Goal: Task Accomplishment & Management: Use online tool/utility

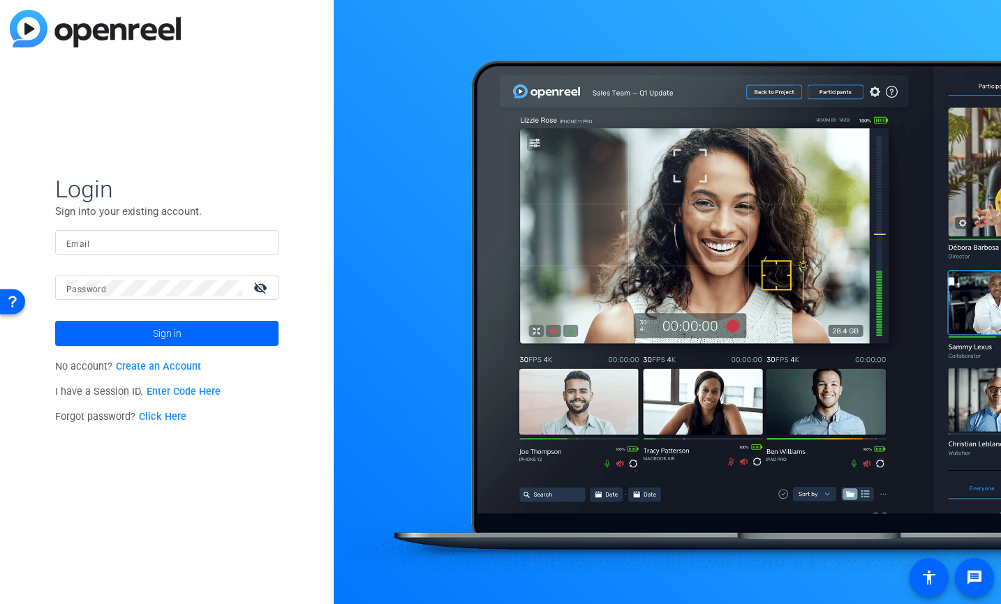
click at [159, 245] on input "Email" at bounding box center [166, 242] width 201 height 17
type input "[PERSON_NAME][EMAIL_ADDRESS][DOMAIN_NAME]"
click at [55, 321] on button "Sign in" at bounding box center [166, 333] width 223 height 25
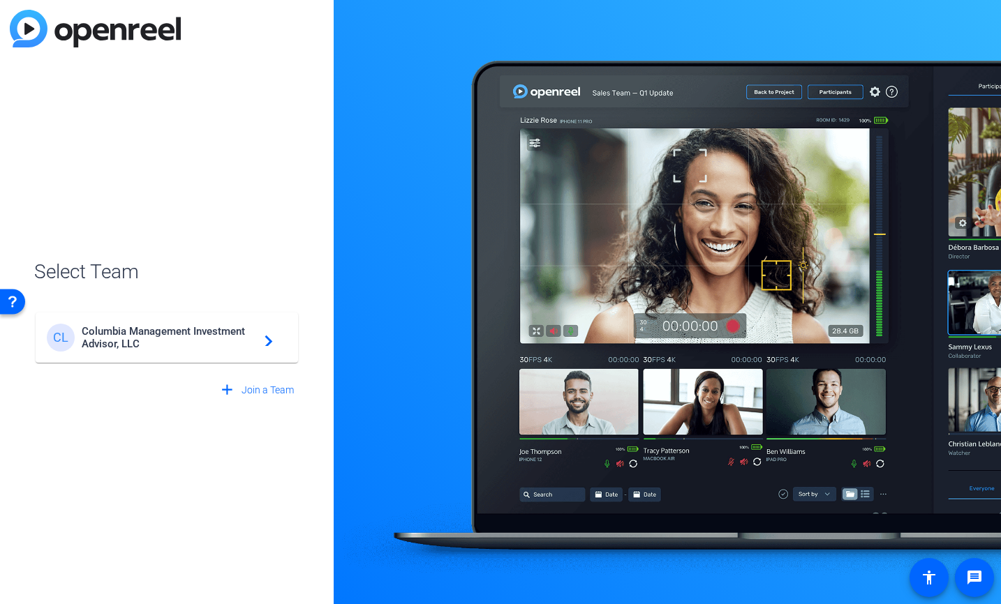
click at [168, 343] on span "Columbia Management Investment Advisor, LLC" at bounding box center [169, 337] width 174 height 25
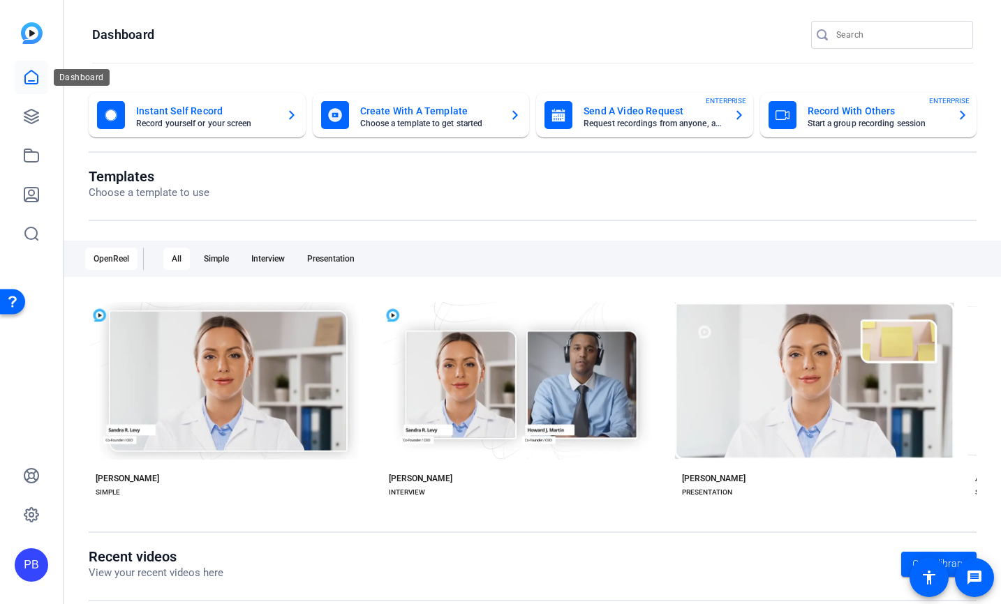
click at [35, 81] on icon at bounding box center [31, 77] width 17 height 17
click at [32, 111] on icon at bounding box center [31, 116] width 17 height 17
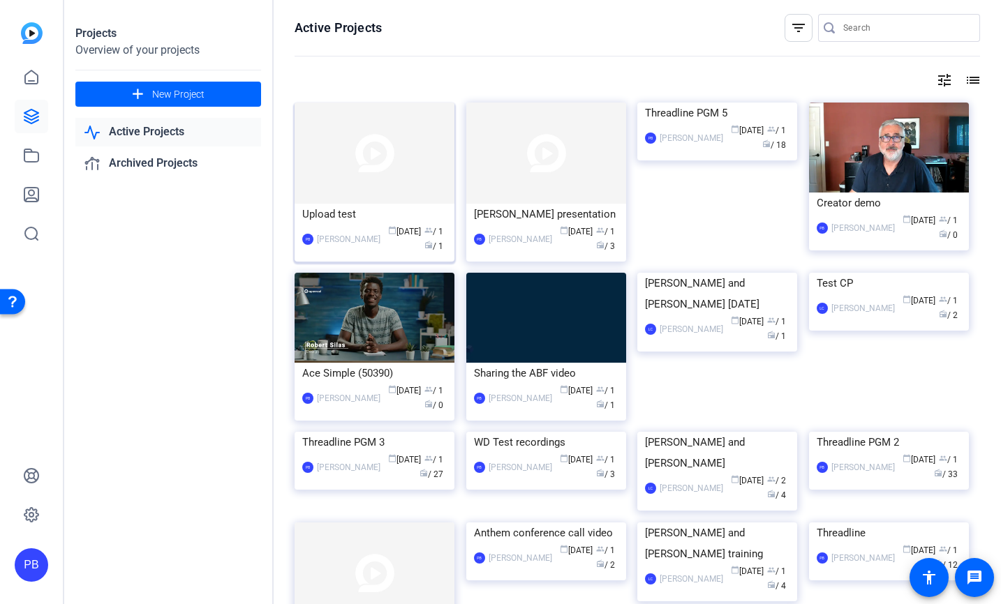
click at [391, 167] on img at bounding box center [374, 153] width 160 height 101
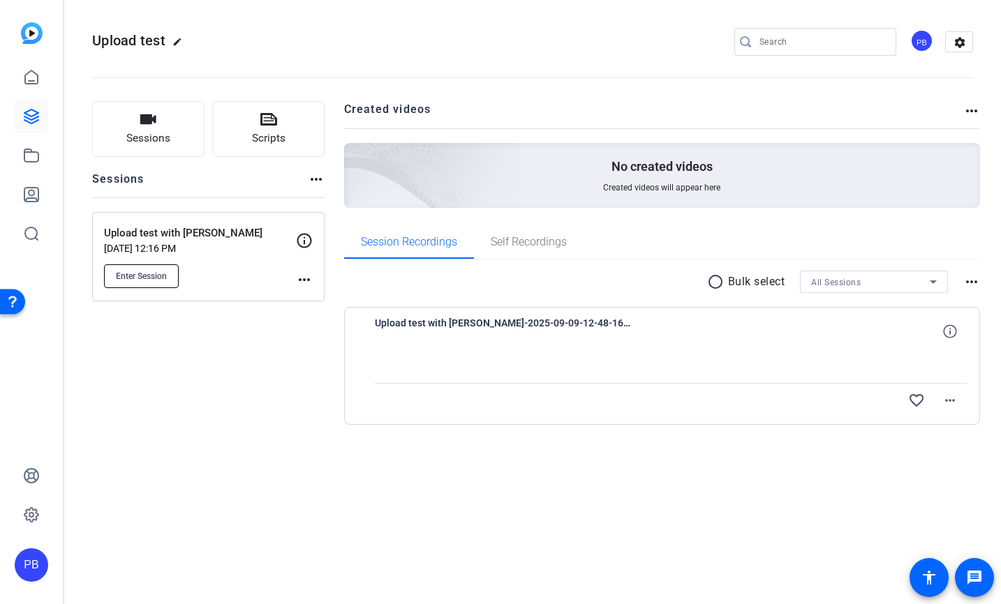
click at [142, 277] on span "Enter Session" at bounding box center [141, 276] width 51 height 11
click at [163, 129] on button "Sessions" at bounding box center [148, 129] width 112 height 56
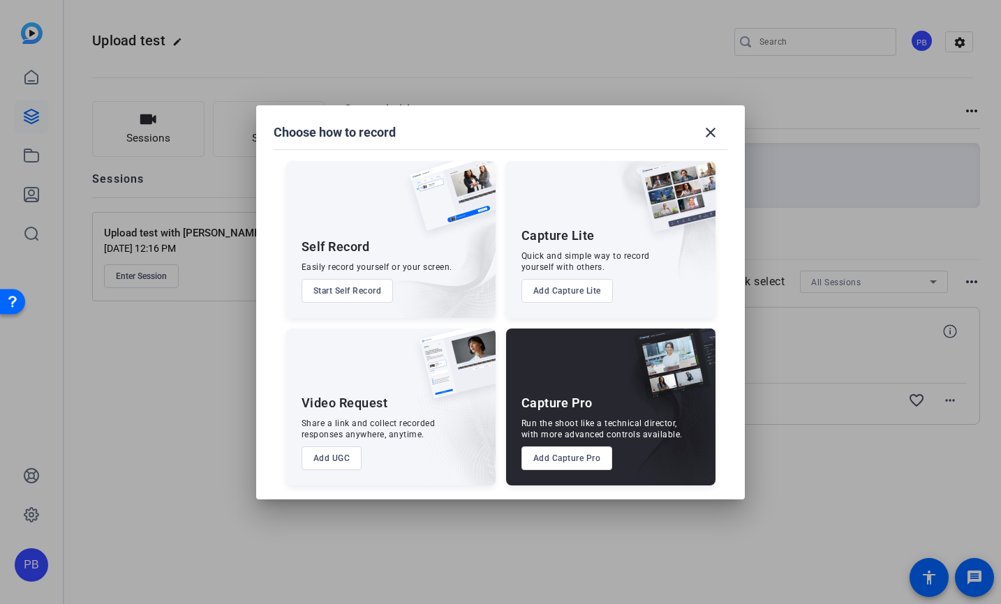
click at [331, 456] on button "Add UGC" at bounding box center [331, 459] width 61 height 24
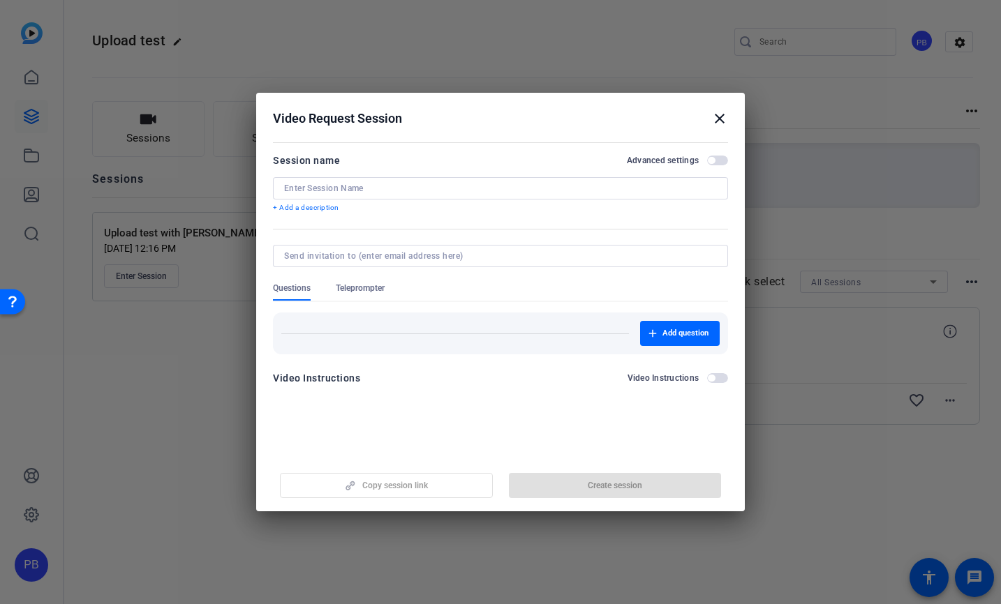
click at [307, 190] on input at bounding box center [500, 188] width 433 height 11
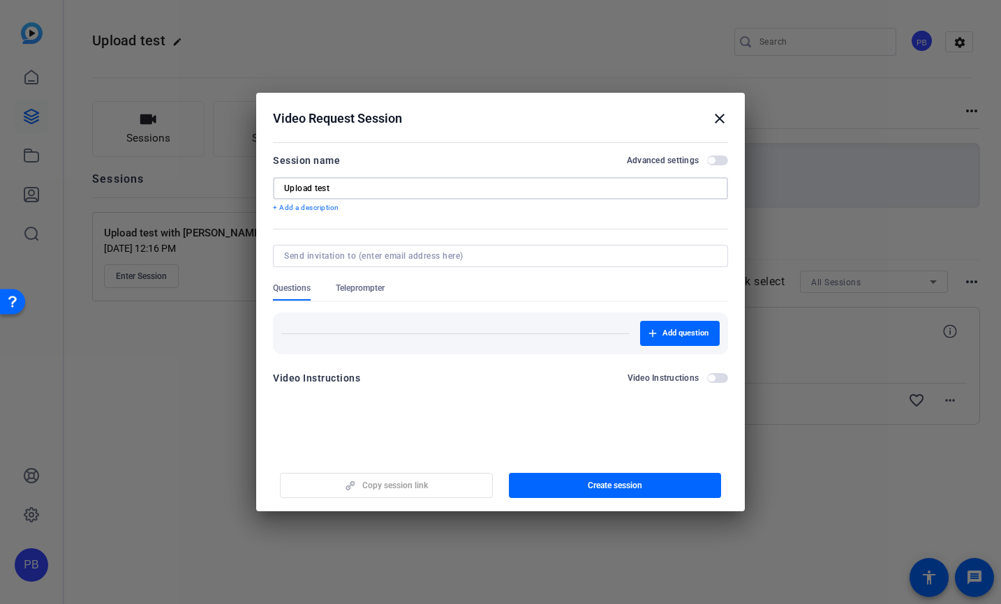
type input "Upload test"
click at [320, 255] on input at bounding box center [497, 255] width 427 height 11
type input "b"
click at [361, 257] on input at bounding box center [497, 255] width 427 height 11
paste input "[PERSON_NAME][EMAIL_ADDRESS][PERSON_NAME][DOMAIN_NAME]"
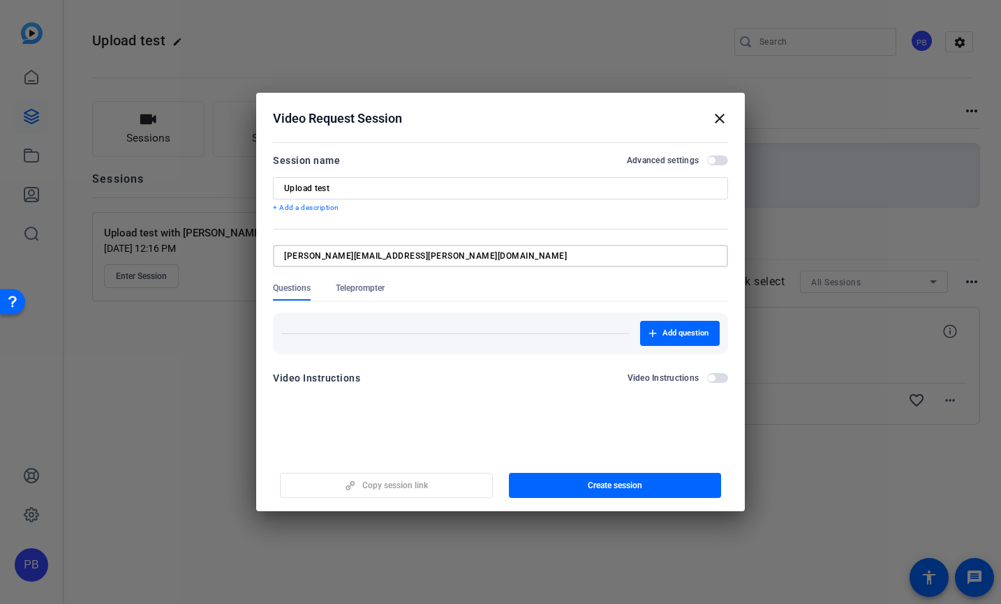
type input "[PERSON_NAME][EMAIL_ADDRESS][PERSON_NAME][DOMAIN_NAME]"
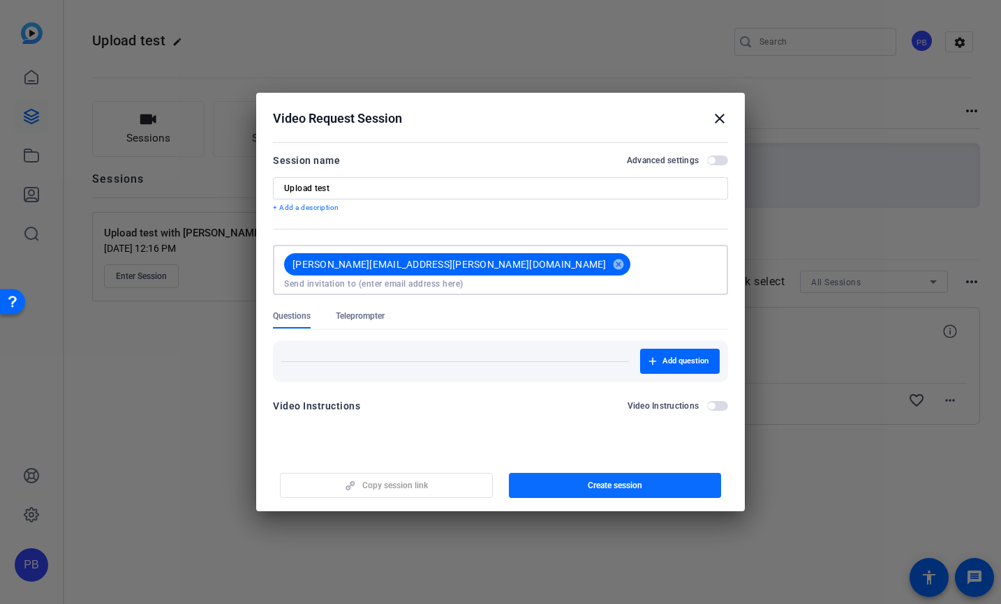
click at [607, 484] on span "Create session" at bounding box center [614, 485] width 54 height 11
click at [719, 118] on mat-icon "close" at bounding box center [719, 118] width 17 height 17
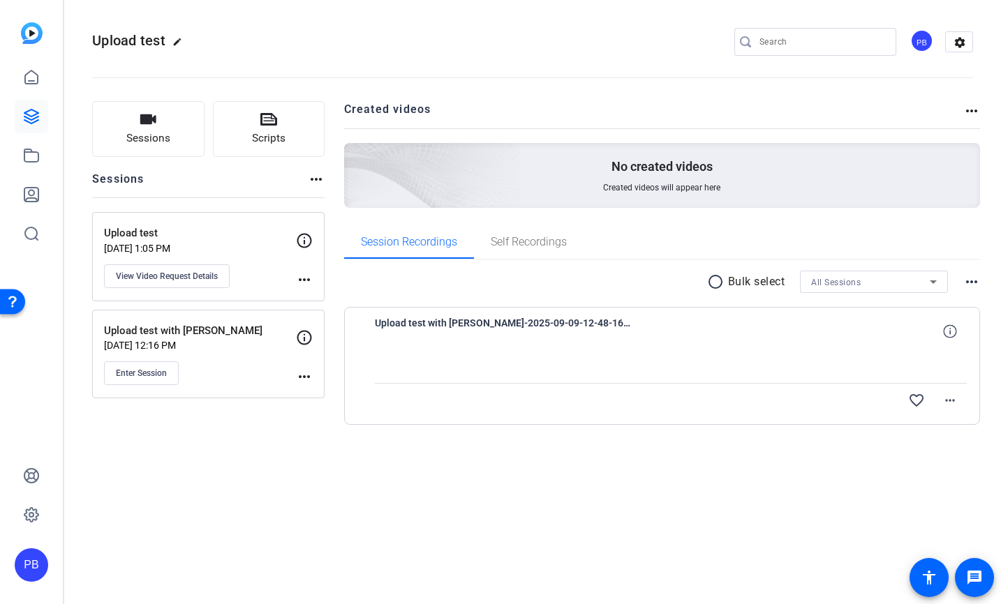
click at [300, 276] on mat-icon "more_horiz" at bounding box center [304, 279] width 17 height 17
click at [208, 278] on div at bounding box center [500, 302] width 1001 height 604
click at [183, 274] on span "View Video Request Details" at bounding box center [167, 276] width 102 height 11
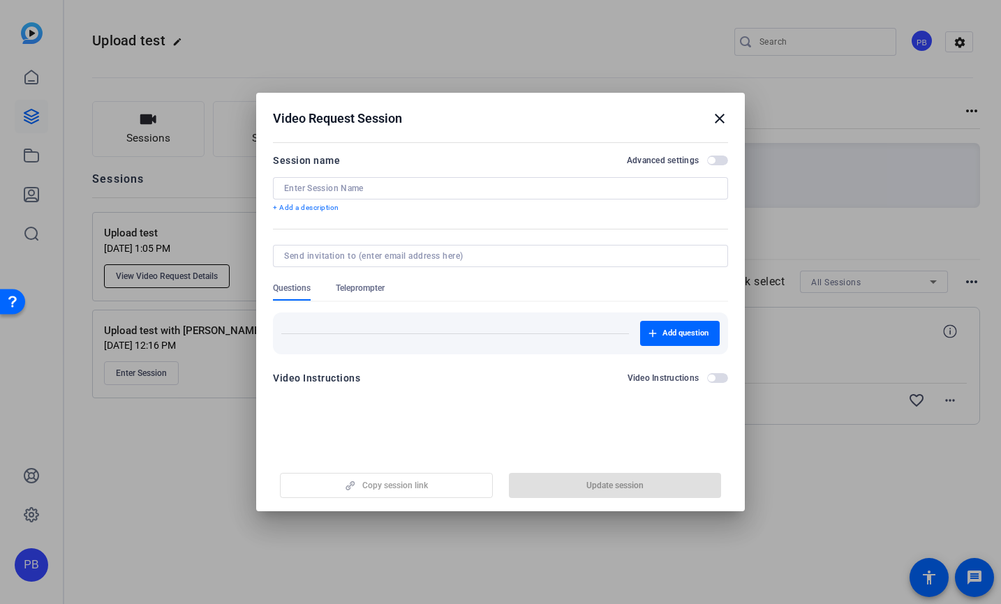
type input "Upload test"
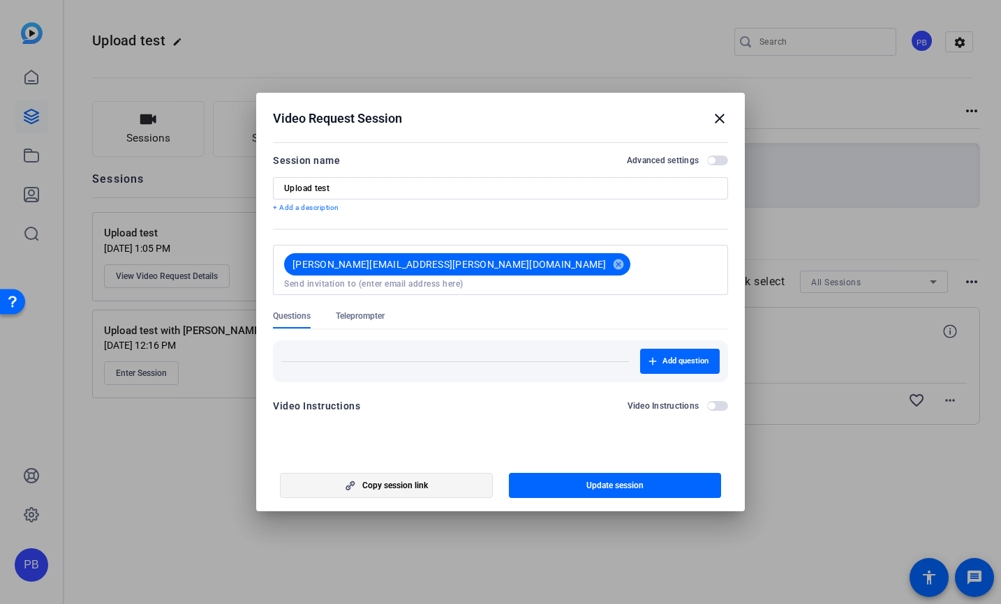
click at [391, 485] on span "Copy session link" at bounding box center [395, 485] width 66 height 11
click at [719, 117] on mat-icon "close" at bounding box center [719, 118] width 17 height 17
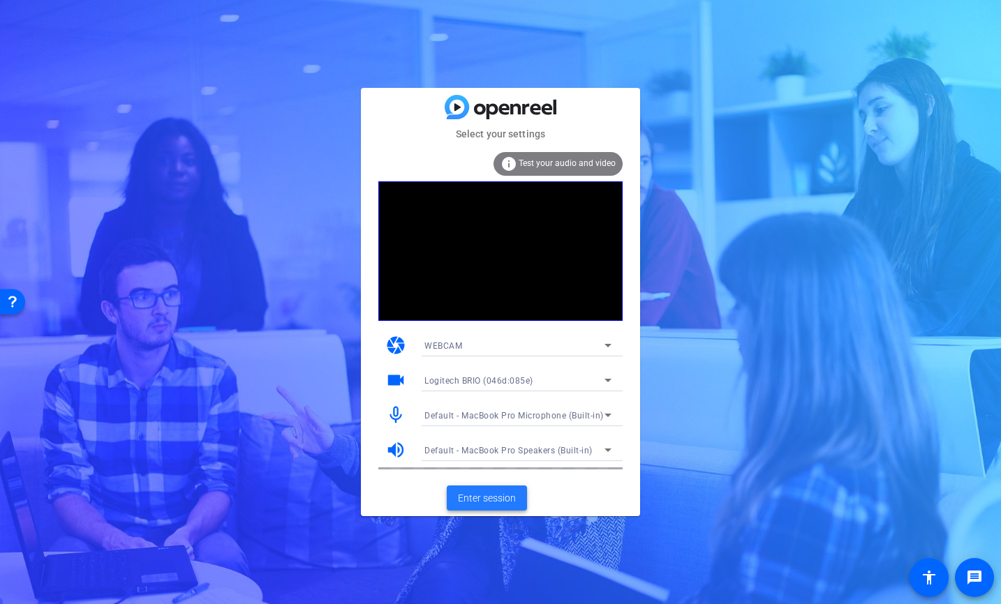
click at [484, 493] on span "Enter session" at bounding box center [487, 498] width 58 height 15
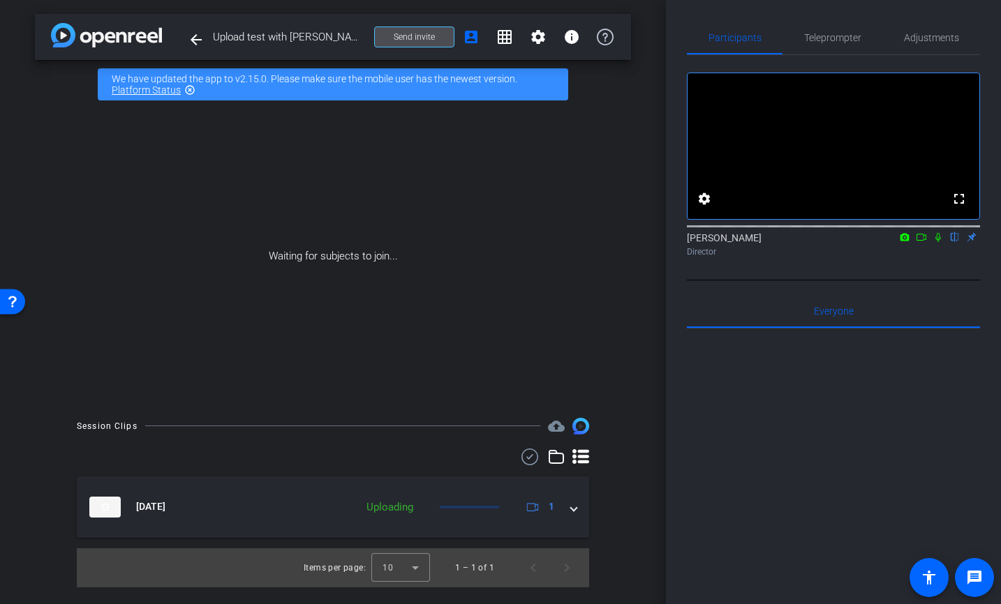
click at [415, 33] on span "Send invite" at bounding box center [414, 36] width 41 height 11
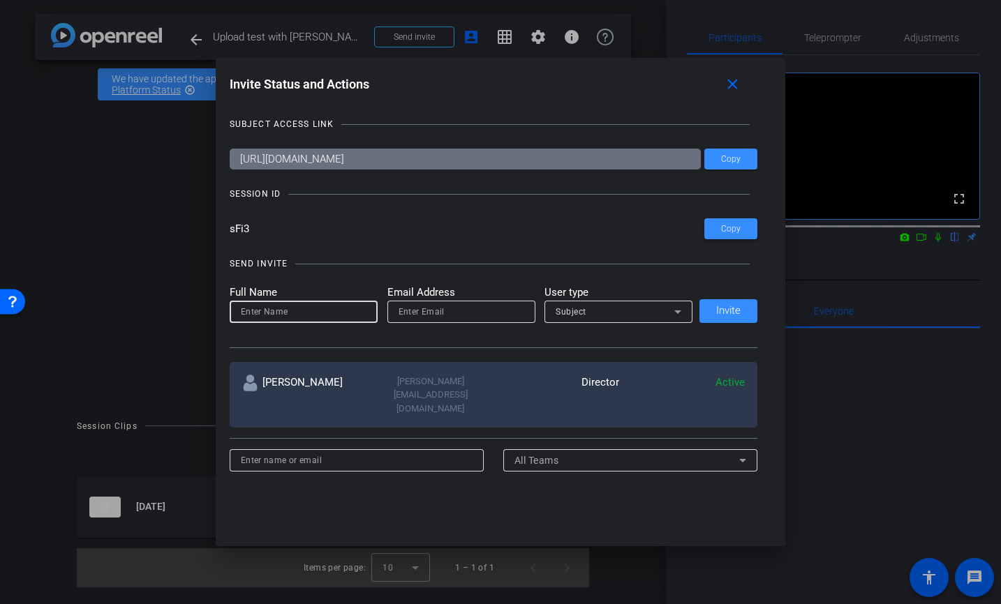
click at [278, 309] on input at bounding box center [304, 312] width 126 height 17
type input "paul personal"
click at [488, 316] on input "email" at bounding box center [461, 312] width 126 height 17
type input "paulbarrie@comcast.net"
click at [719, 309] on span "Invite" at bounding box center [728, 311] width 24 height 10
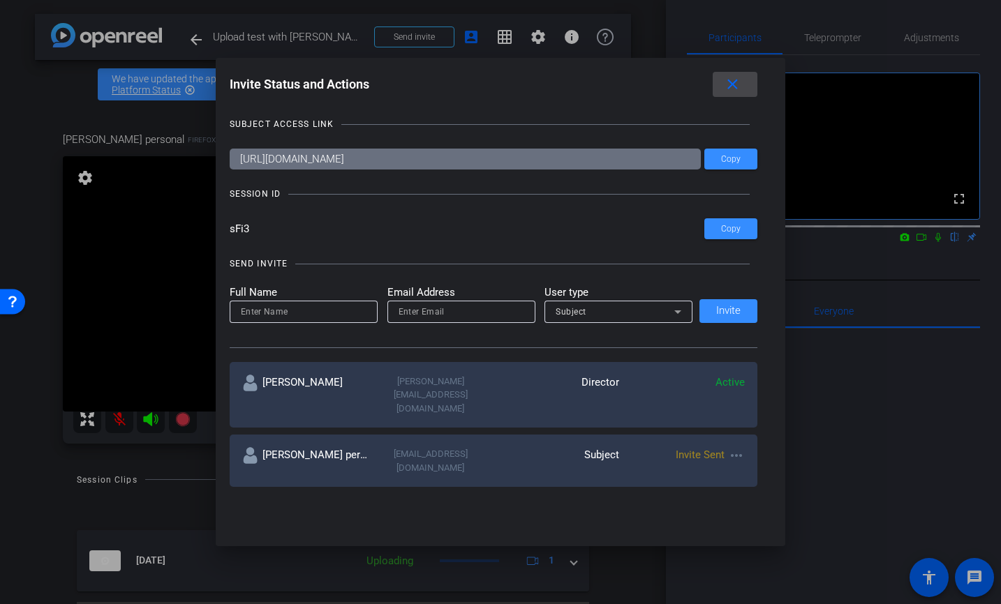
click at [732, 82] on mat-icon "close" at bounding box center [732, 84] width 17 height 17
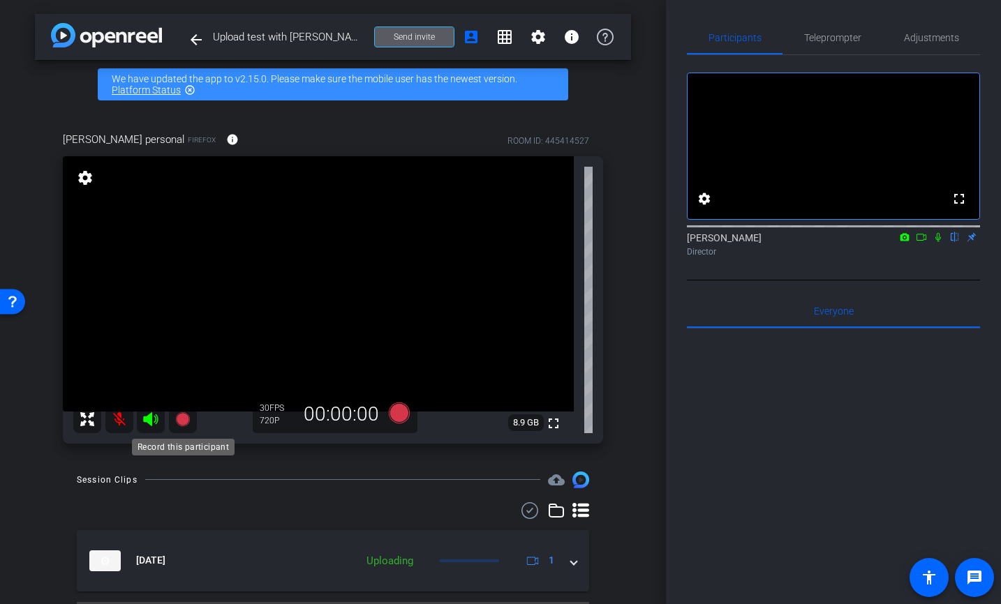
click at [178, 421] on icon at bounding box center [182, 419] width 14 height 14
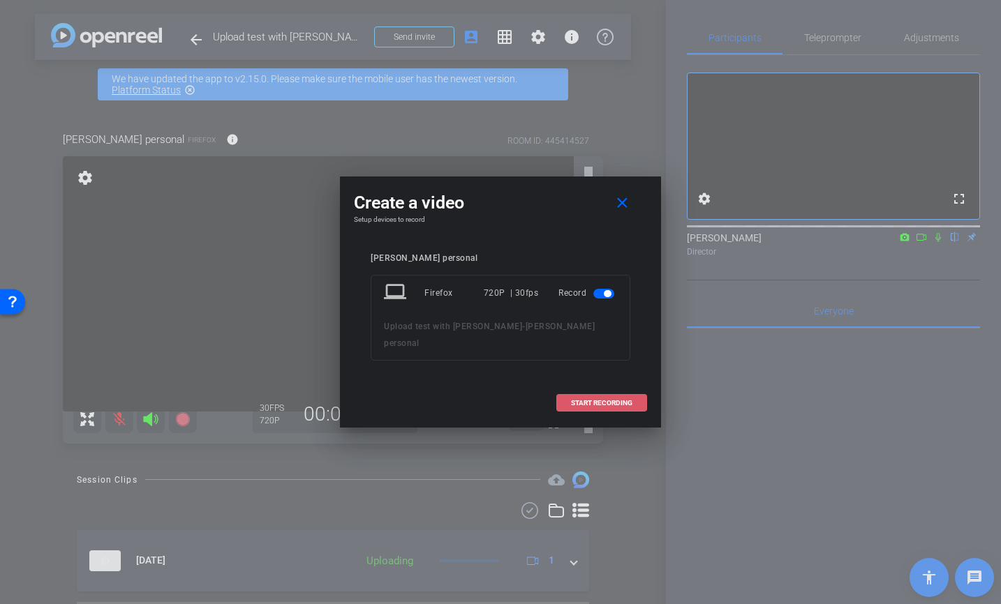
click at [592, 400] on span "START RECORDING" at bounding box center [601, 403] width 61 height 7
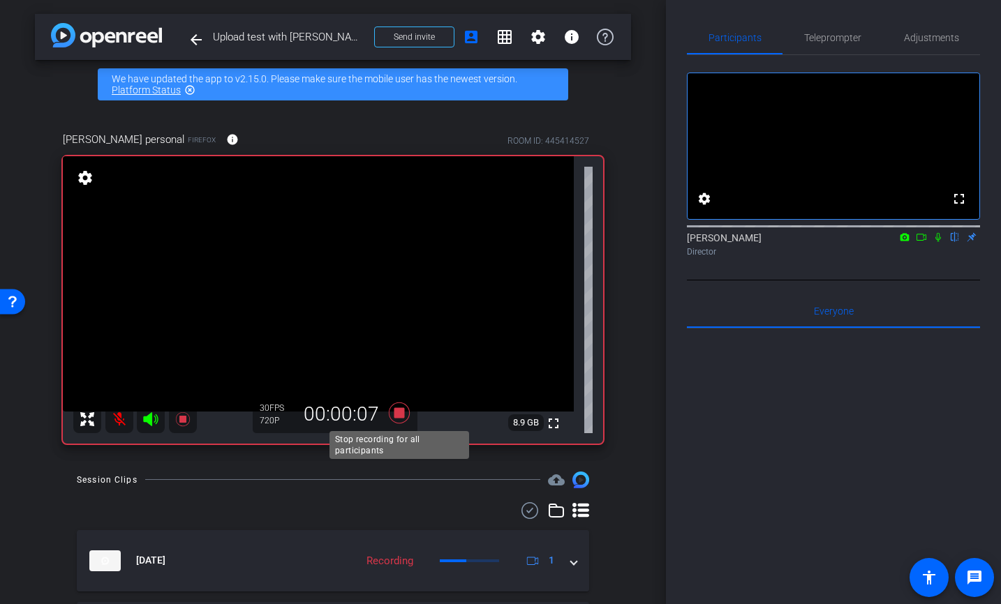
click at [400, 414] on icon at bounding box center [399, 413] width 21 height 21
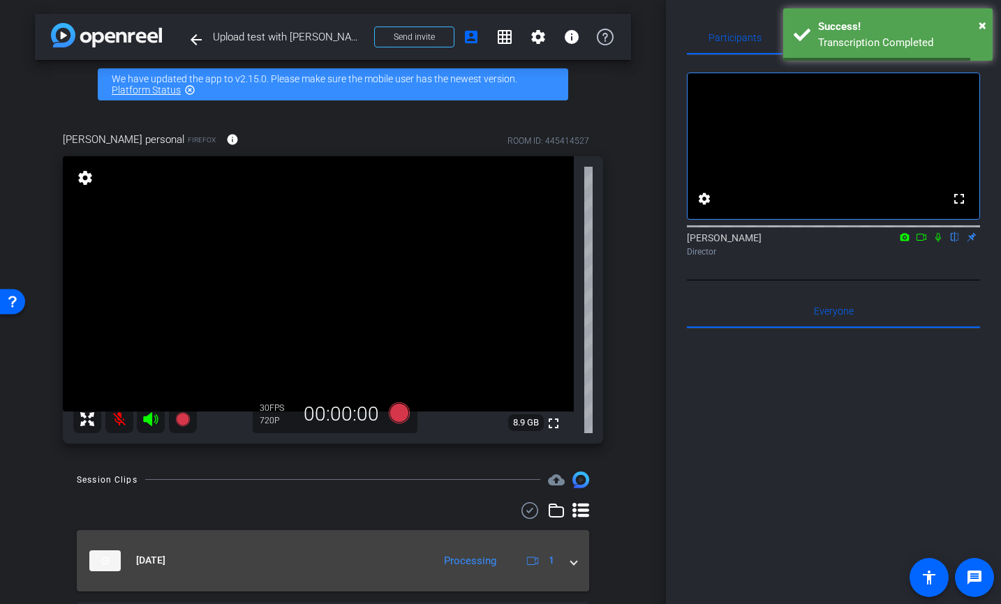
click at [575, 562] on span at bounding box center [574, 560] width 6 height 15
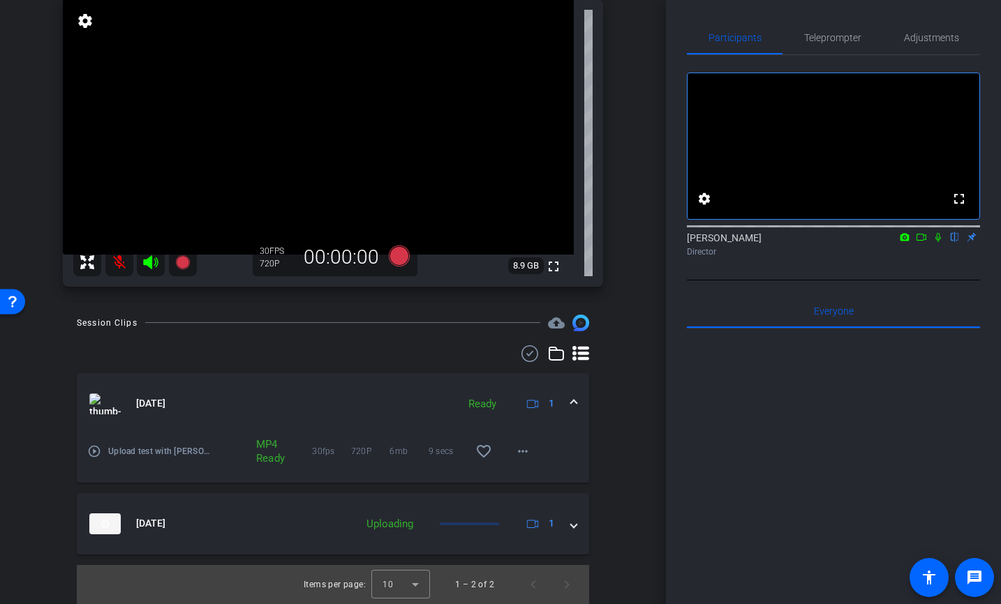
scroll to position [103, 0]
